Goal: Information Seeking & Learning: Learn about a topic

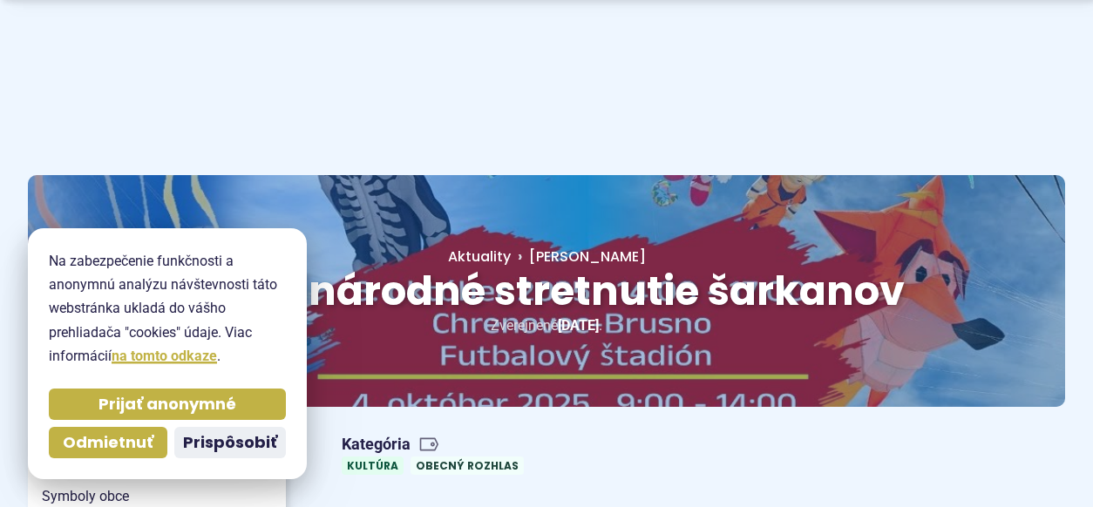
scroll to position [91, 0]
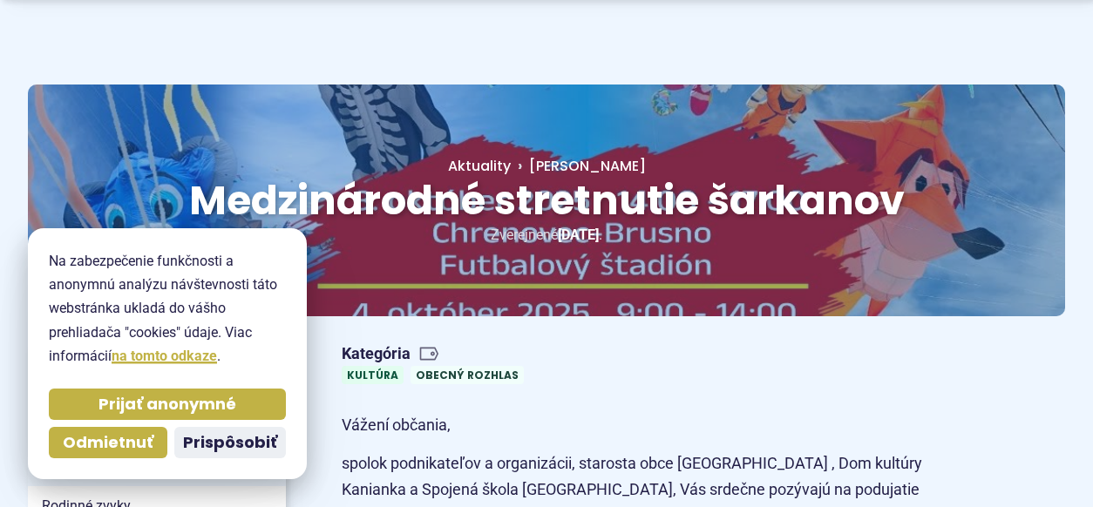
drag, startPoint x: 198, startPoint y: 442, endPoint x: 170, endPoint y: 377, distance: 70.3
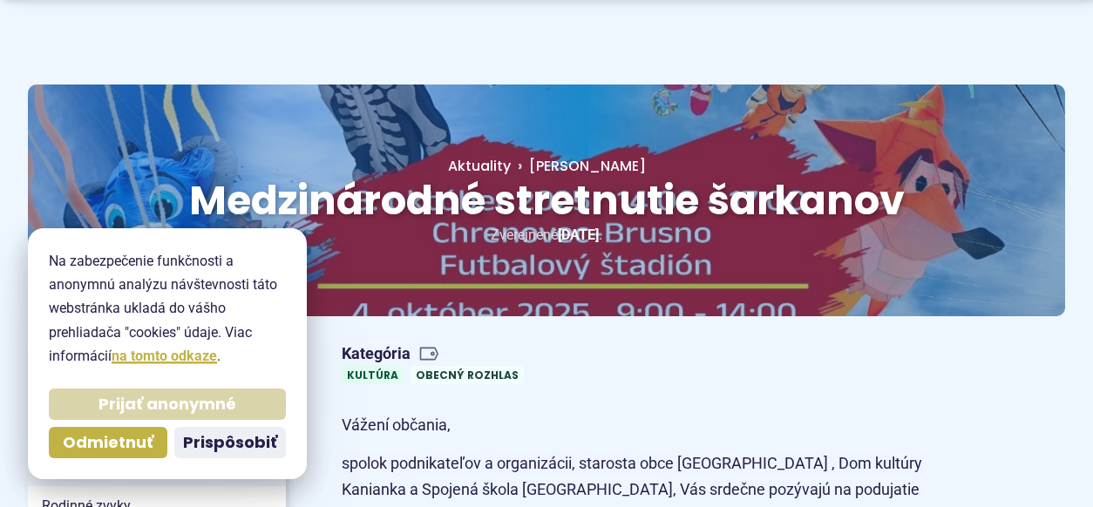
click at [174, 400] on span "Prijať anonymné" at bounding box center [167, 405] width 138 height 20
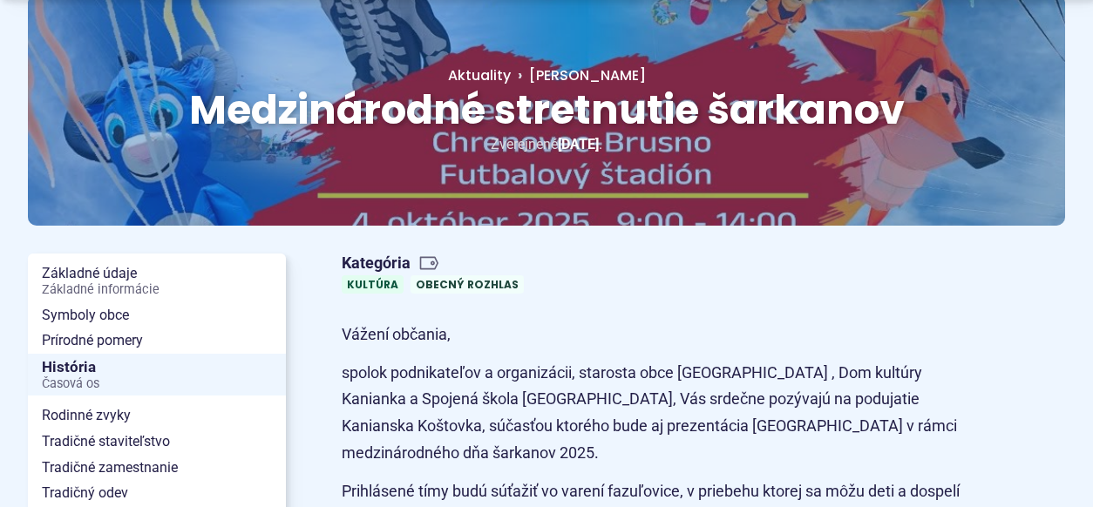
scroll to position [272, 0]
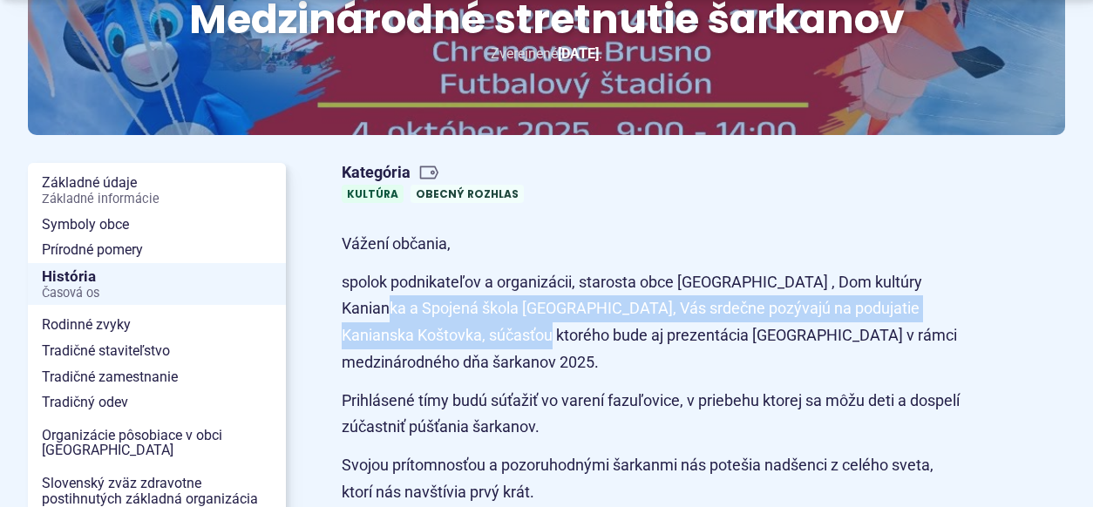
drag, startPoint x: 370, startPoint y: 312, endPoint x: 529, endPoint y: 345, distance: 162.0
click at [529, 345] on p "spolok podnikateľov a organizácii, starosta obce [GEOGRAPHIC_DATA] , Dom kultúr…" at bounding box center [651, 322] width 619 height 106
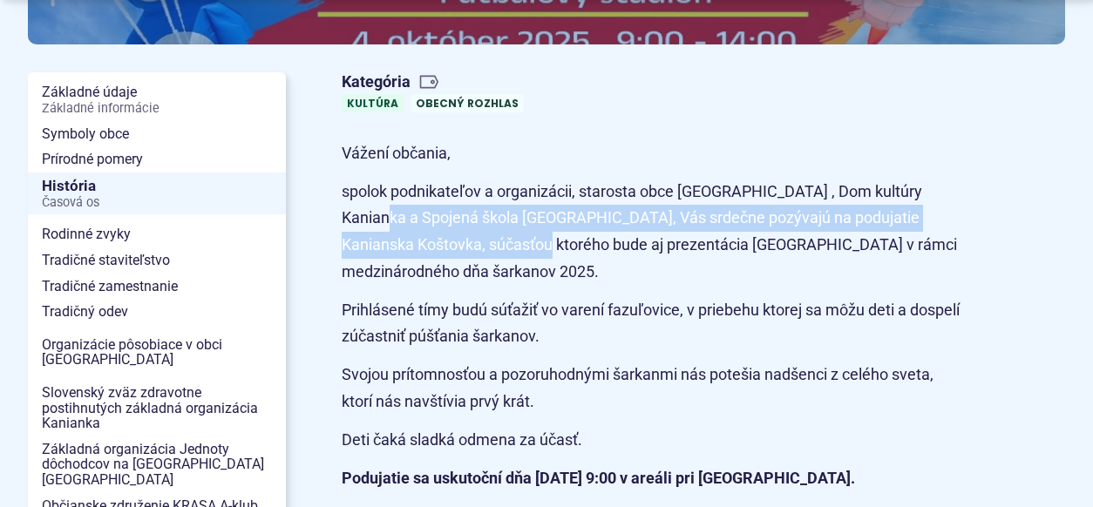
scroll to position [453, 0]
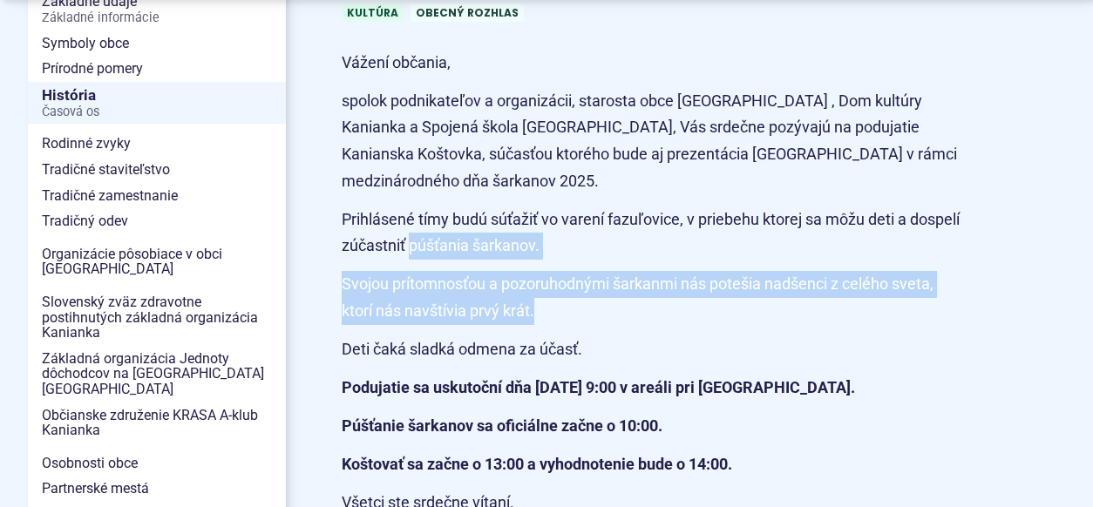
drag, startPoint x: 464, startPoint y: 249, endPoint x: 620, endPoint y: 313, distance: 167.6
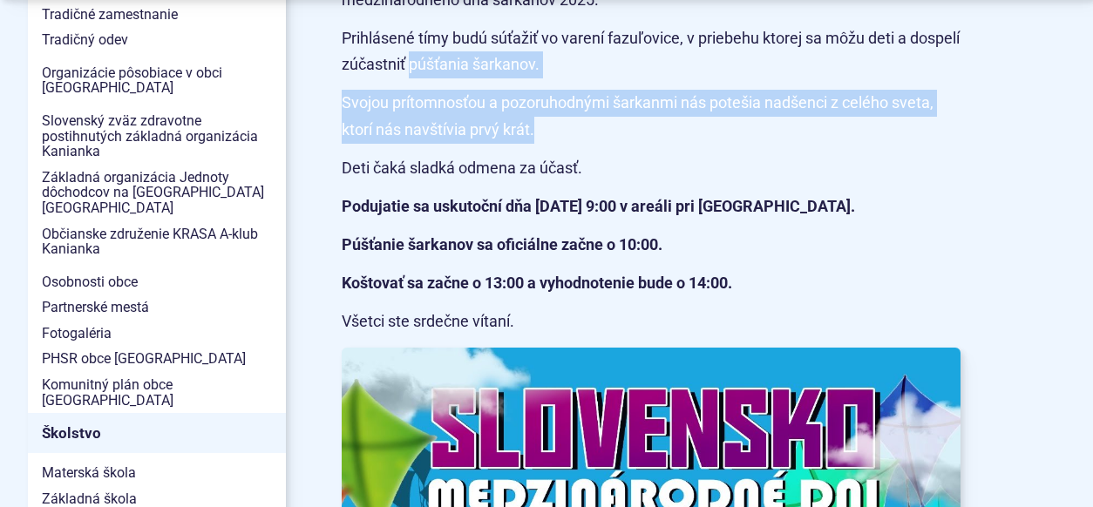
scroll to position [725, 0]
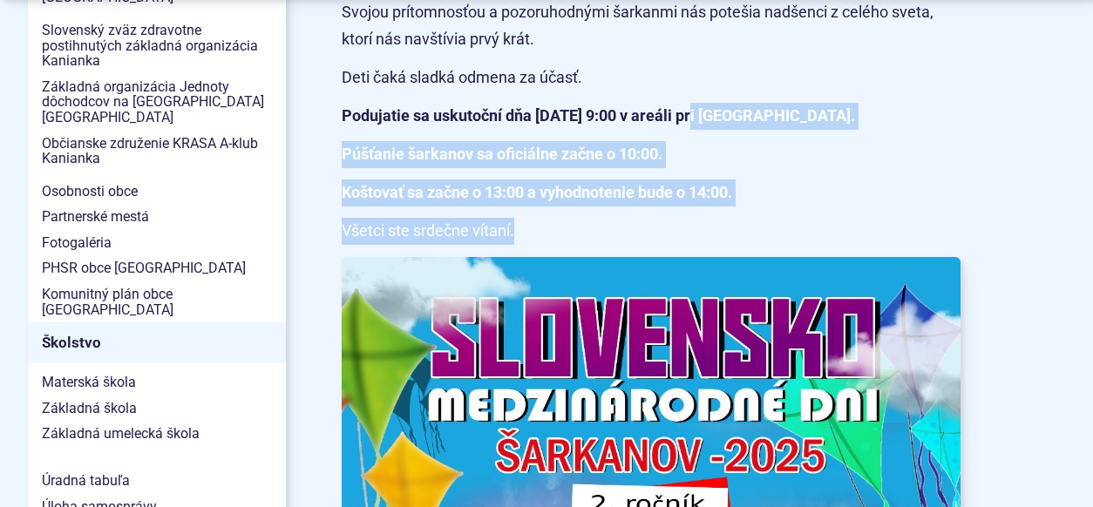
drag, startPoint x: 695, startPoint y: 117, endPoint x: 656, endPoint y: 222, distance: 112.2
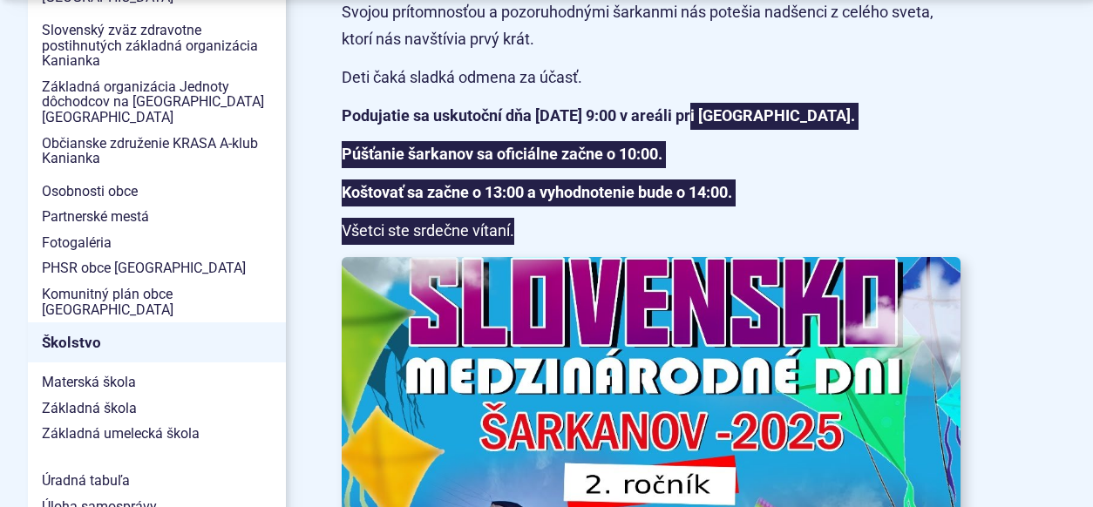
scroll to position [634, 0]
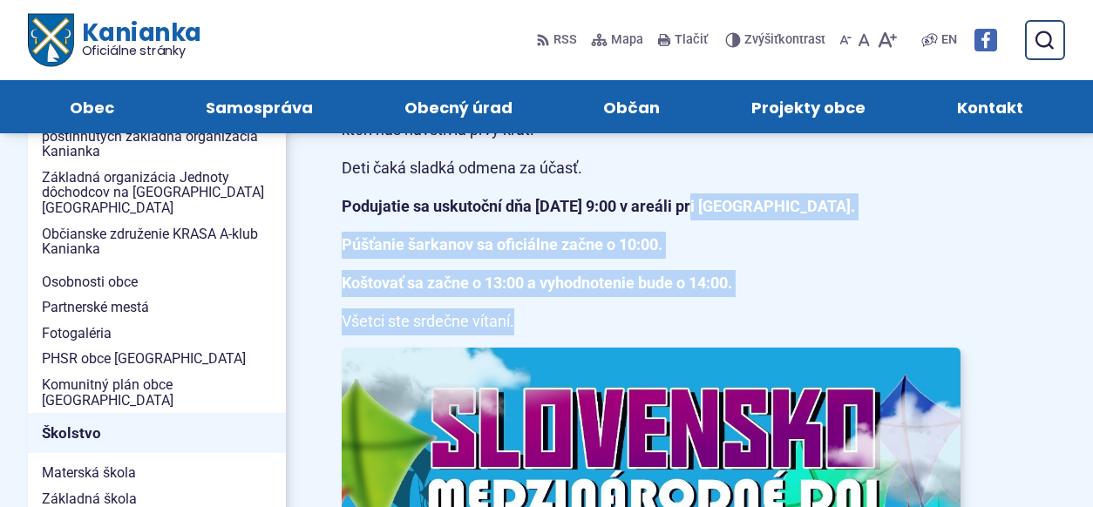
click at [869, 239] on p "Púšťanie šarkanov sa oficiálne začne o 10:00." at bounding box center [651, 245] width 619 height 27
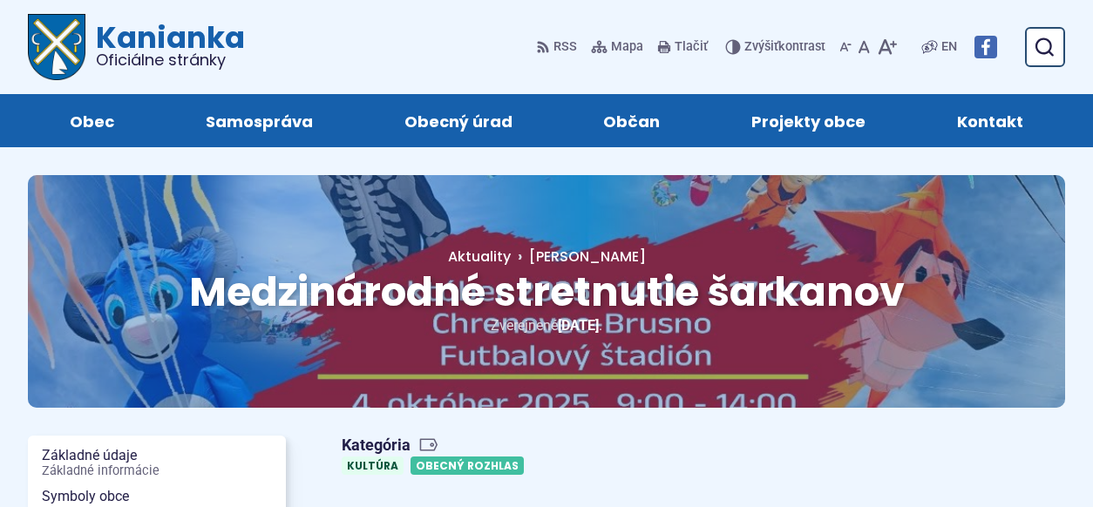
scroll to position [91, 0]
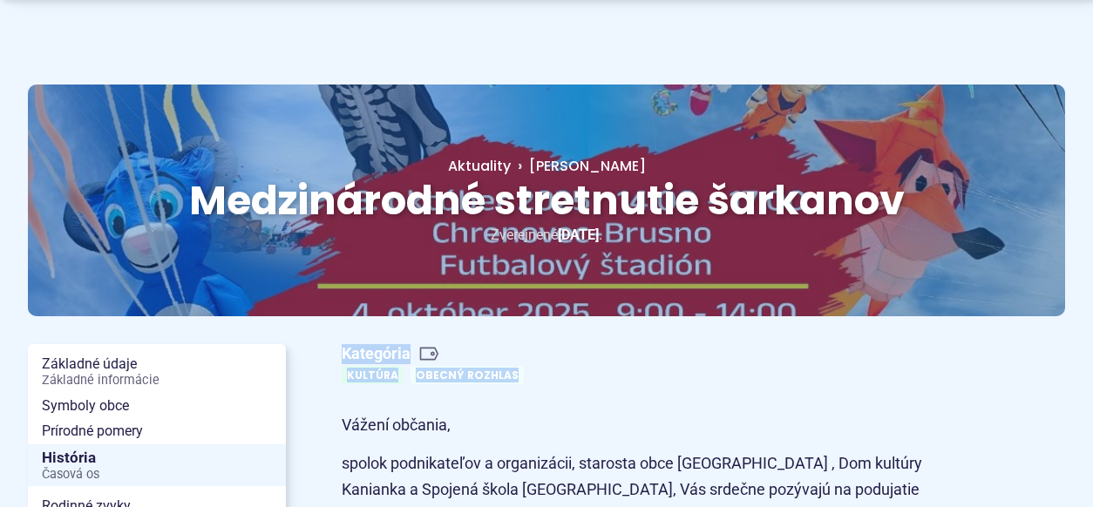
drag, startPoint x: 534, startPoint y: 376, endPoint x: 341, endPoint y: 360, distance: 194.1
click at [341, 360] on div "Kategória Kultúra Obecný rozhlas" at bounding box center [651, 364] width 647 height 54
copy figure "Kategória Kultúra Obecný rozhlas"
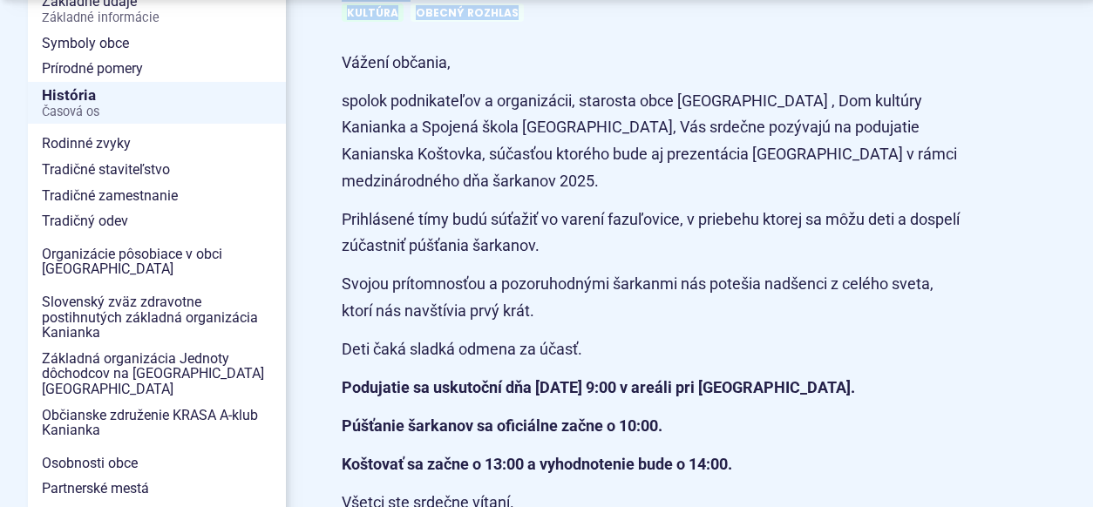
scroll to position [544, 0]
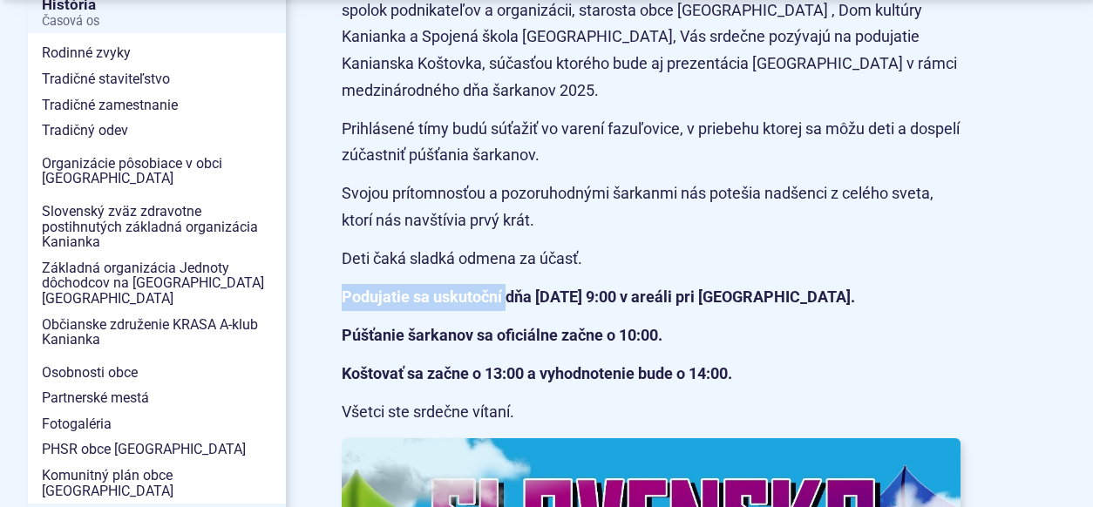
drag, startPoint x: 340, startPoint y: 295, endPoint x: 521, endPoint y: 315, distance: 182.4
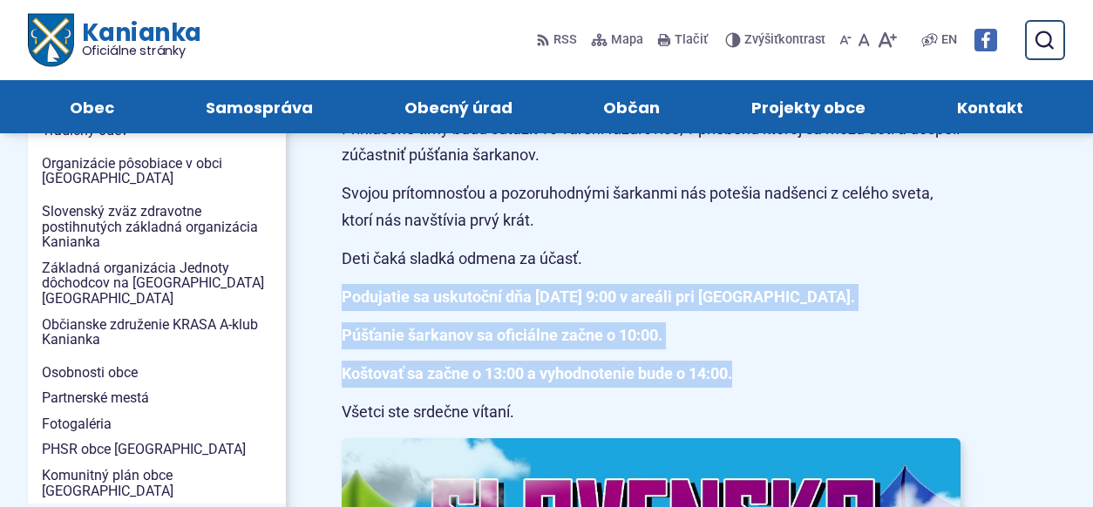
click at [749, 371] on p "Koštovať sa začne o 13:00 a vyhodnotenie bude o 14:00." at bounding box center [651, 374] width 619 height 27
copy article "Podujatie sa uskutoční dňa [DATE] 9:00 v areáli pri [GEOGRAPHIC_DATA]. Púšťanie…"
click at [526, 414] on p "Všetci ste srdečne vítaní." at bounding box center [651, 412] width 619 height 27
copy article "Podujatie sa uskutoční dňa [DATE] 9:00 v areáli pri [GEOGRAPHIC_DATA]. Púšťanie…"
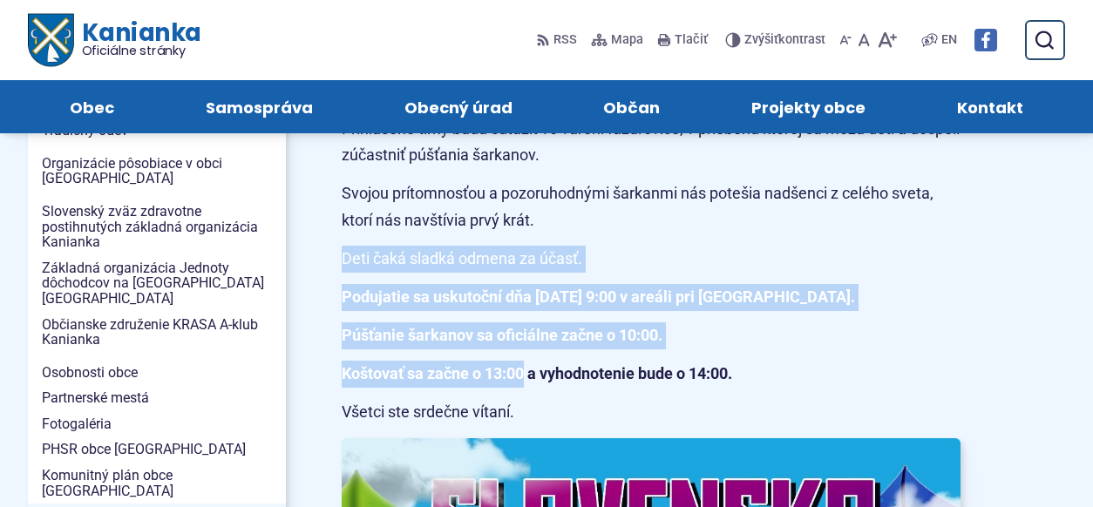
drag, startPoint x: 341, startPoint y: 260, endPoint x: 525, endPoint y: 388, distance: 224.8
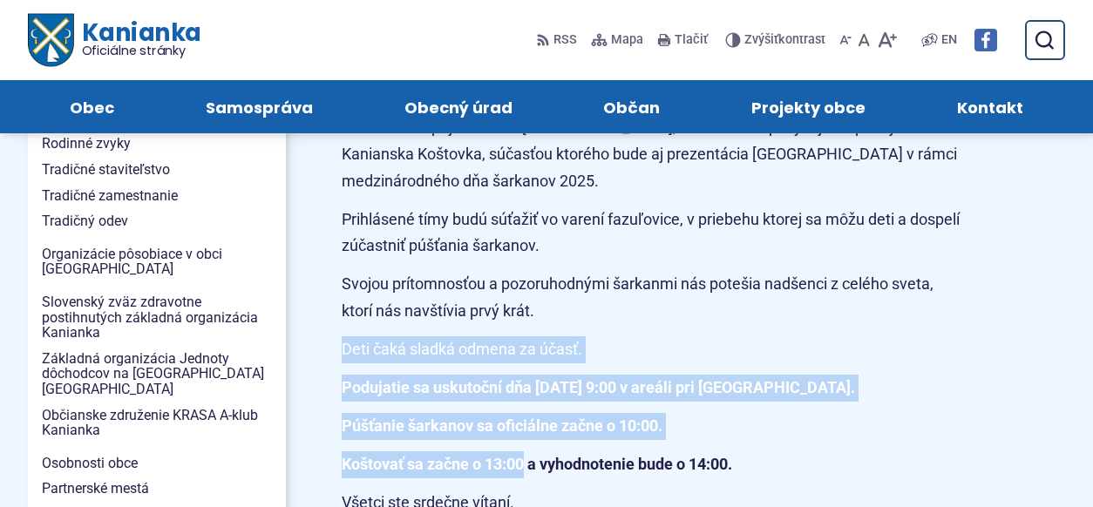
scroll to position [363, 0]
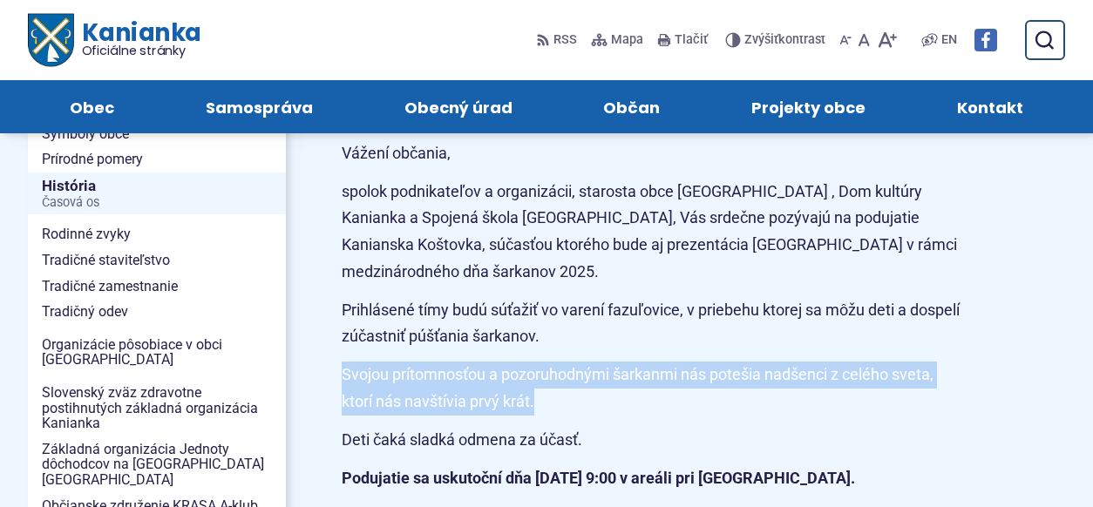
drag, startPoint x: 341, startPoint y: 377, endPoint x: 586, endPoint y: 416, distance: 248.7
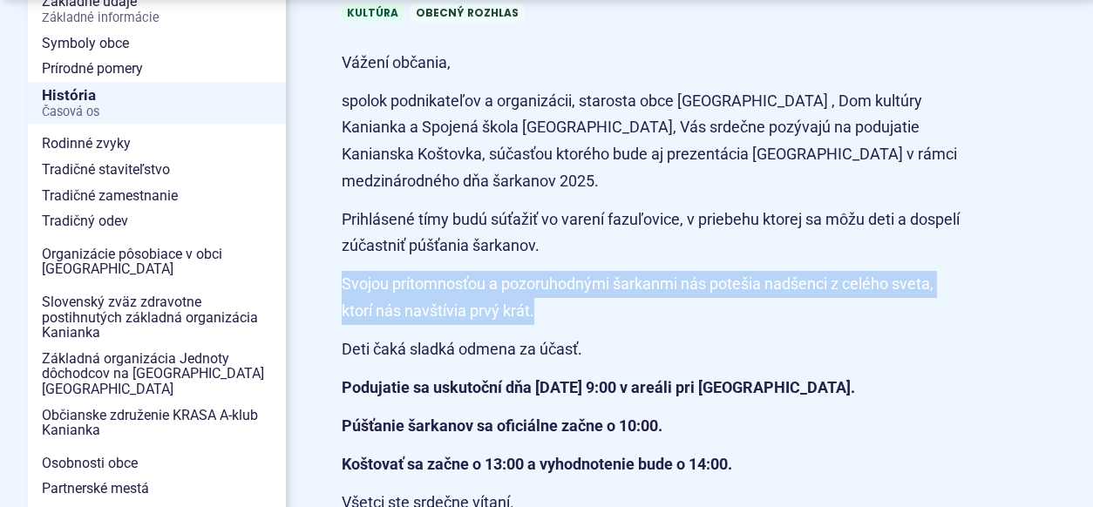
scroll to position [544, 0]
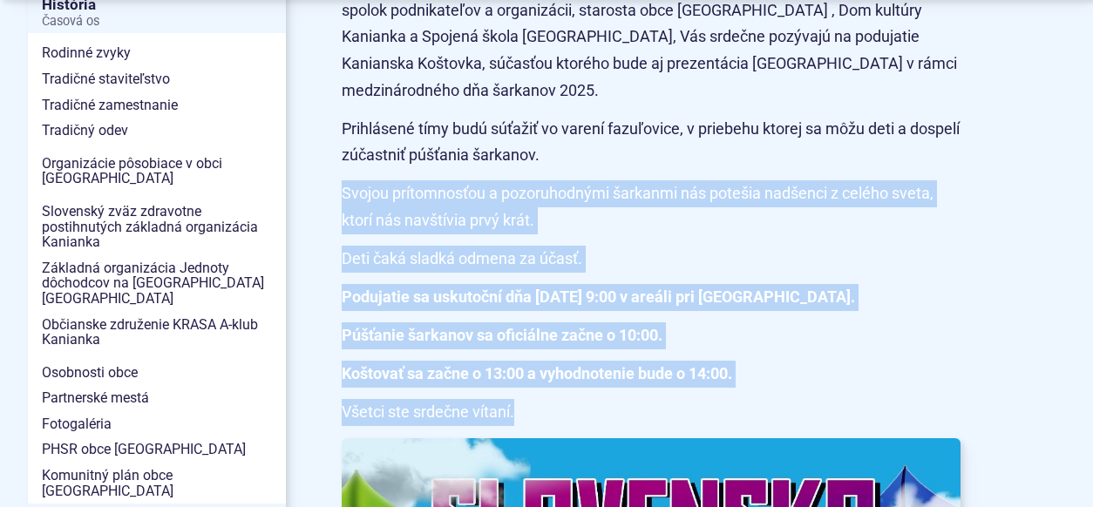
click at [532, 417] on p "Všetci ste srdečne vítaní." at bounding box center [651, 412] width 619 height 27
copy article "Svojou prítomnosťou a pozoruhodnými šarkanmi nás potešia nadšenci z celého svet…"
